Goal: Connect with others: Connect with others

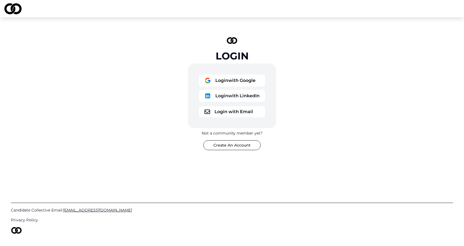
click at [230, 79] on button "Login with Google" at bounding box center [232, 80] width 66 height 12
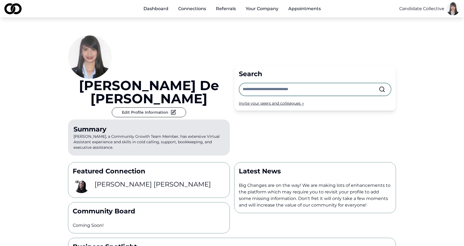
click at [257, 80] on div "Search Invite your peers and colleagues →" at bounding box center [315, 88] width 162 height 46
click at [258, 100] on div "Invite your peers and colleagues →" at bounding box center [315, 102] width 153 height 5
